Goal: Task Accomplishment & Management: Manage account settings

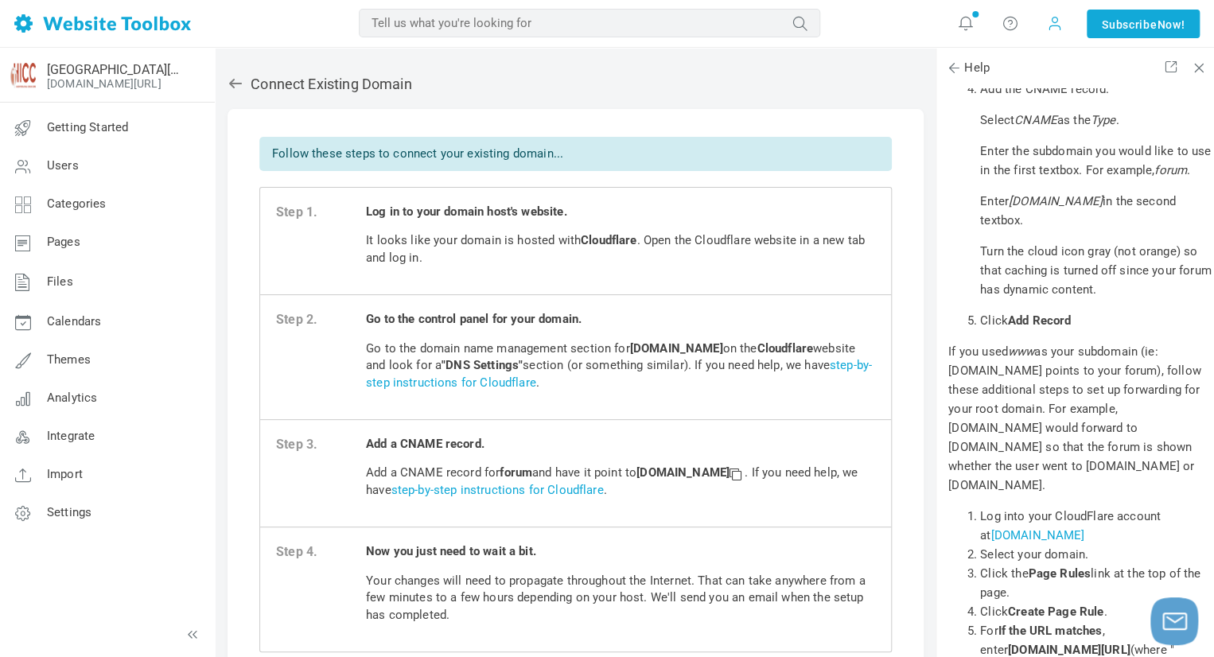
click at [1055, 33] on span at bounding box center [1054, 23] width 25 height 25
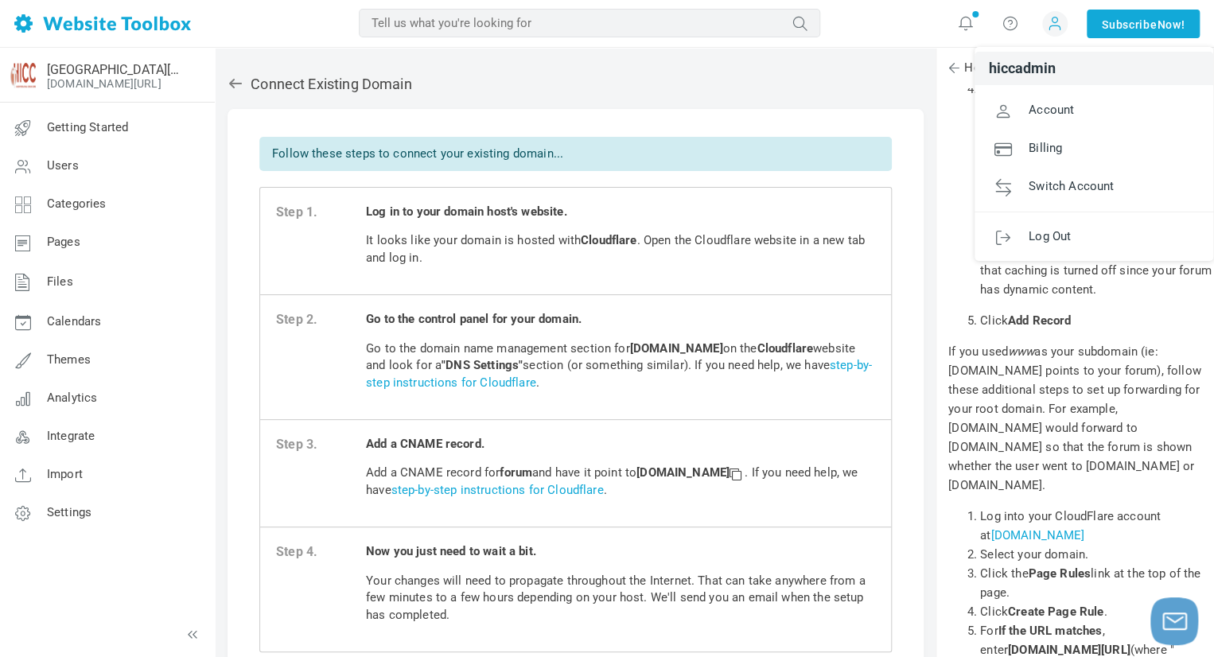
click at [1055, 33] on span at bounding box center [1054, 23] width 25 height 25
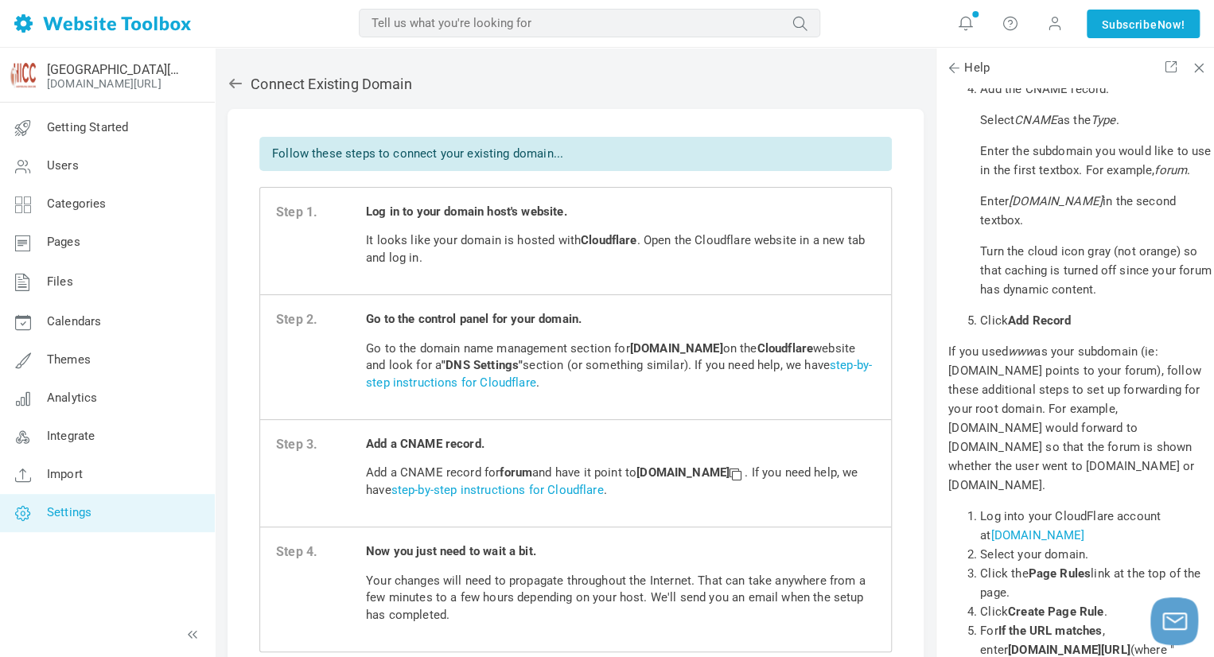
click at [69, 511] on span "Settings" at bounding box center [69, 512] width 45 height 14
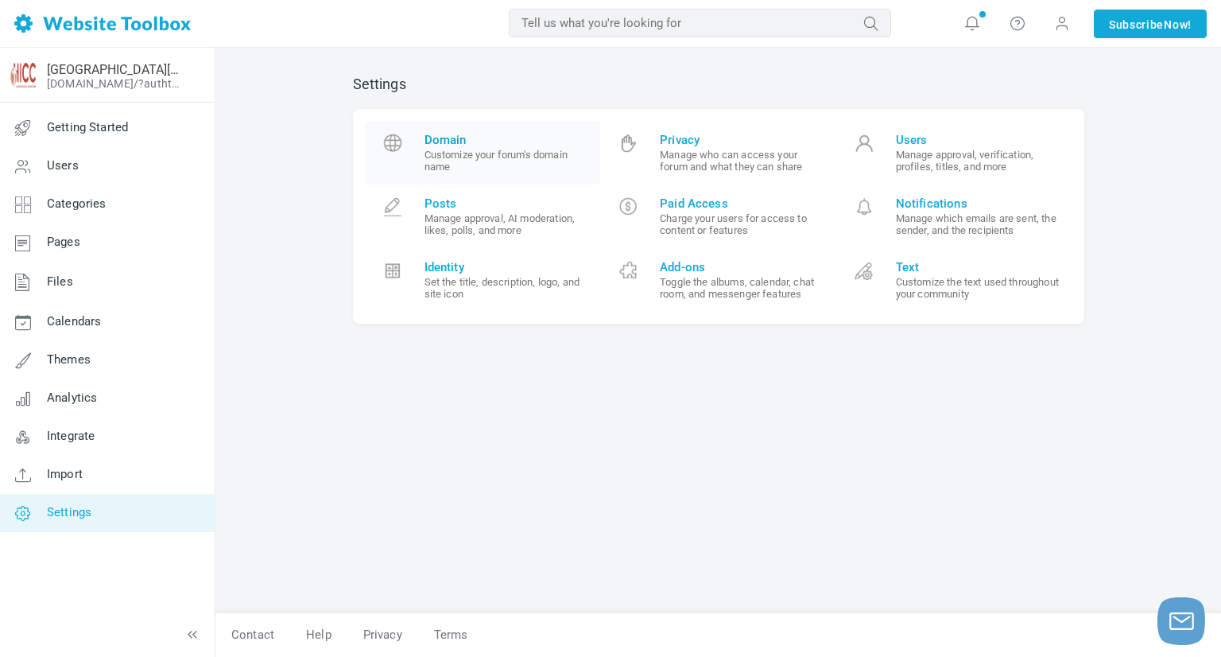
click at [525, 145] on span "Domain" at bounding box center [507, 140] width 165 height 14
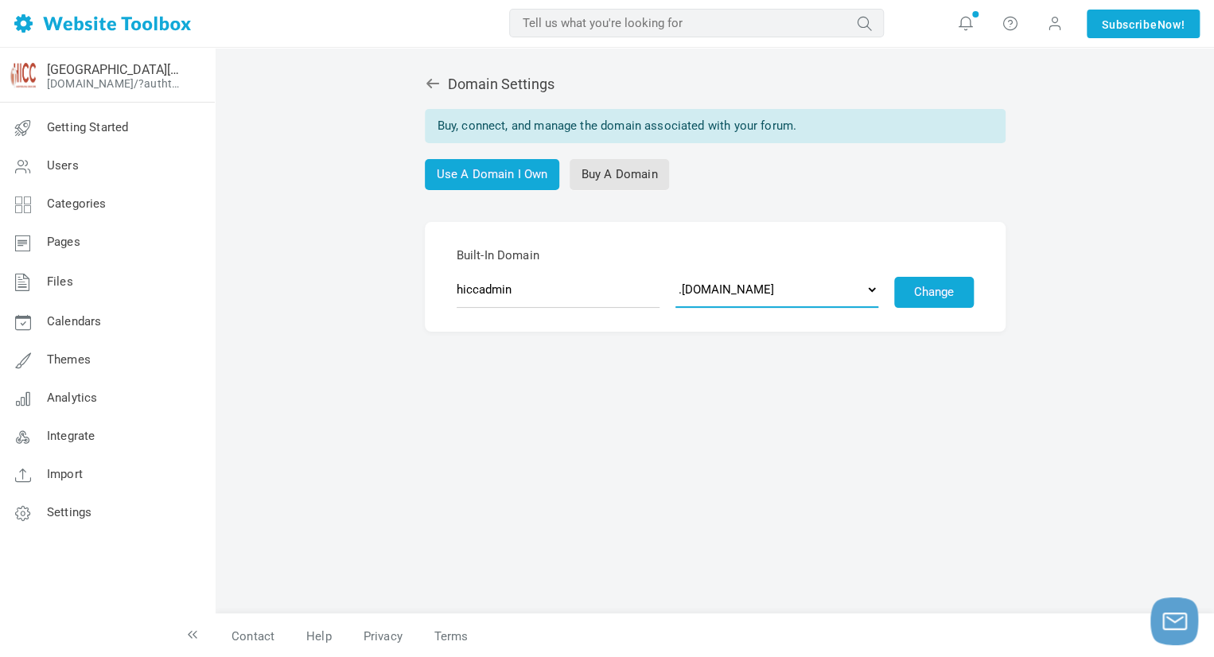
click at [868, 283] on select ".discussion.community .community.chat .forumchitchat.com .discussioncommunity.c…" at bounding box center [776, 289] width 203 height 37
select select "community.chat"
click at [675, 271] on select ".discussion.community .community.chat .forumchitchat.com .discussioncommunity.c…" at bounding box center [776, 289] width 203 height 37
click at [950, 291] on button "Change" at bounding box center [934, 292] width 80 height 31
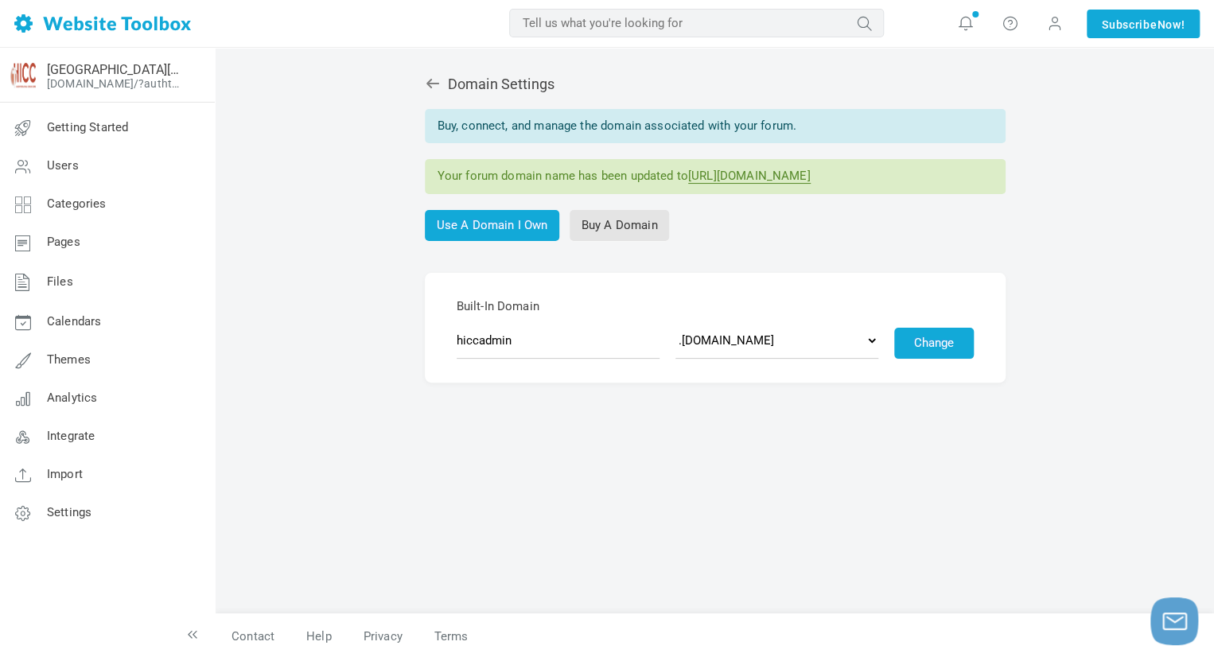
click at [773, 173] on link "[URL][DOMAIN_NAME]" at bounding box center [749, 176] width 122 height 15
